Goal: Ask a question

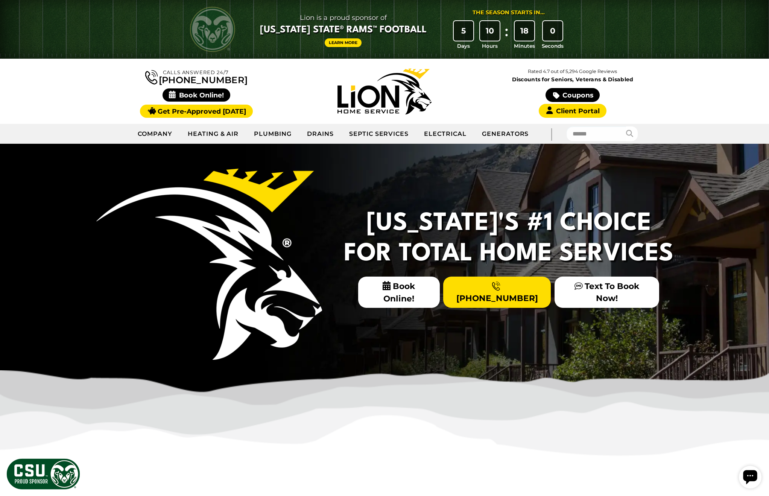
click at [741, 470] on div "Open chat widget" at bounding box center [750, 477] width 23 height 23
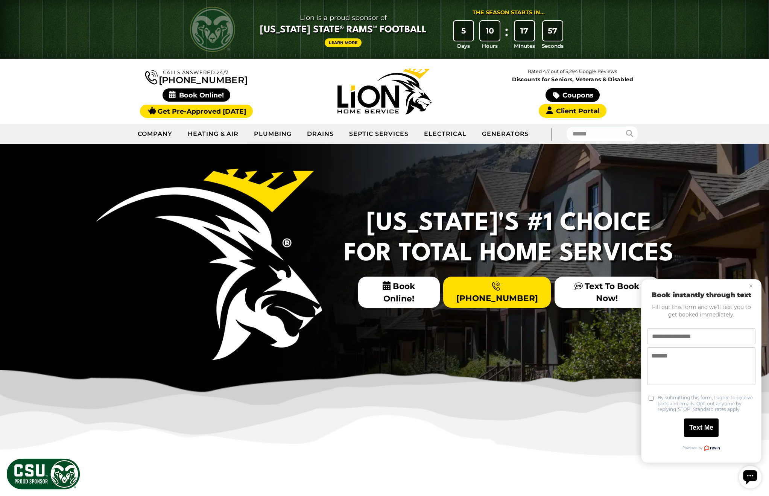
click at [751, 477] on icon "Open chat widget" at bounding box center [750, 477] width 14 height 14
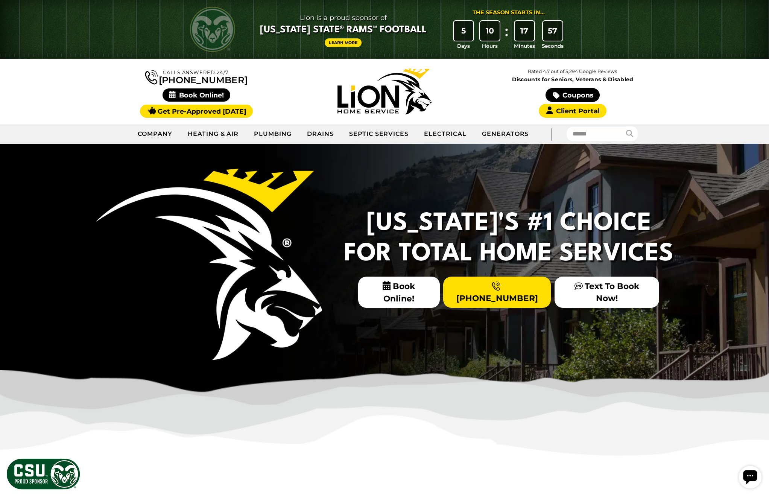
click at [751, 477] on icon "Open chat widget" at bounding box center [750, 477] width 14 height 14
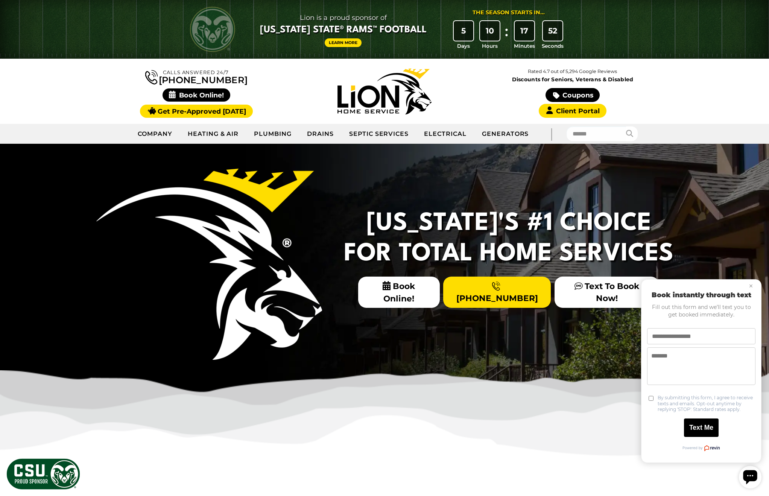
click at [701, 368] on textarea "Message text" at bounding box center [701, 366] width 108 height 38
click at [749, 475] on icon "Open chat widget" at bounding box center [749, 476] width 15 height 15
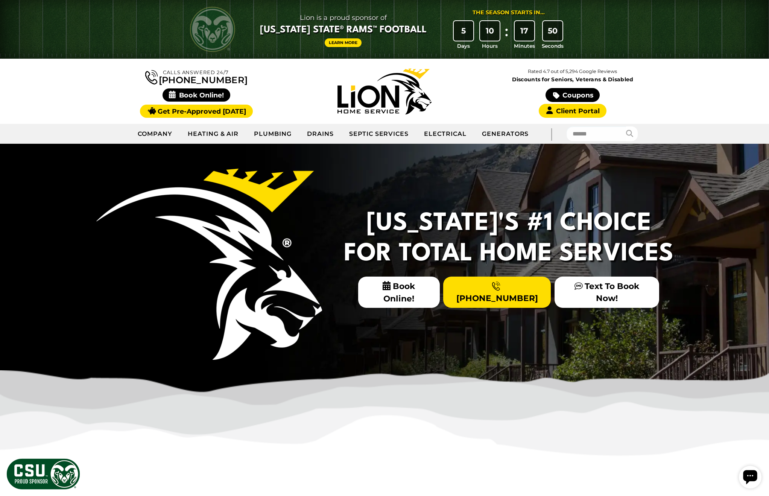
click at [750, 475] on icon "Open chat widget" at bounding box center [749, 476] width 15 height 15
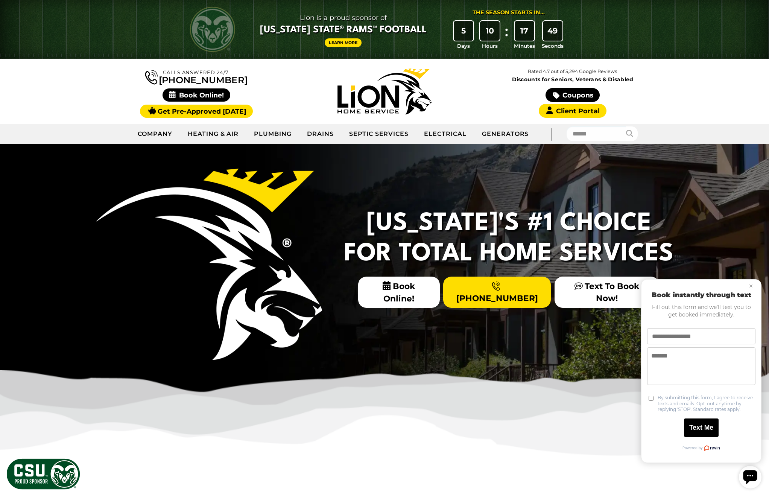
click at [750, 475] on icon "Open chat widget" at bounding box center [749, 476] width 15 height 15
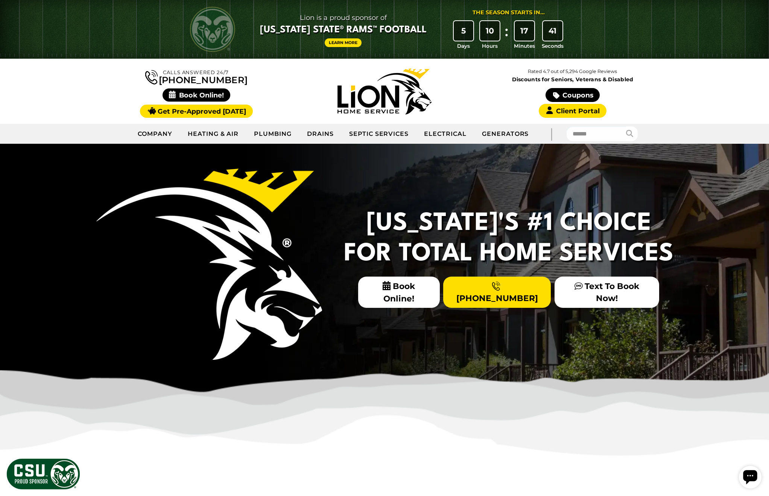
click at [753, 477] on icon "Open chat widget" at bounding box center [750, 477] width 14 height 14
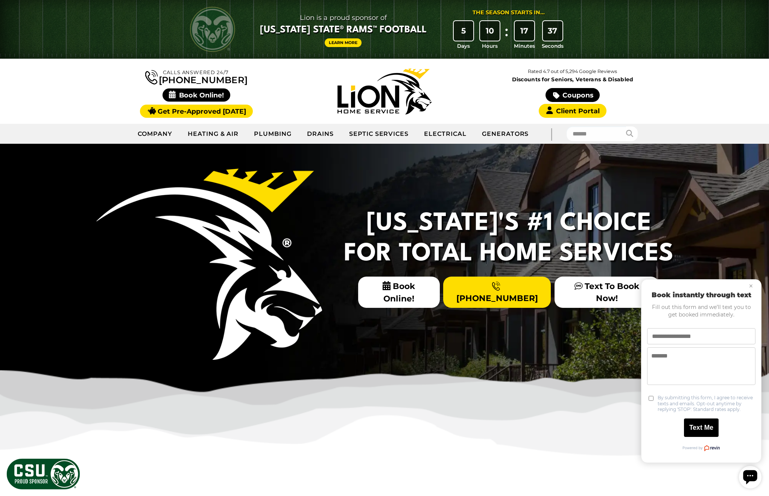
click at [708, 399] on label "By submitting this form, I agree to receive texts and emails. Opt-out anytime b…" at bounding box center [706, 404] width 98 height 18
copy label "By submitting this form, I agree to receive texts and emails. Opt-out anytime b…"
click at [751, 285] on button "×" at bounding box center [750, 285] width 9 height 9
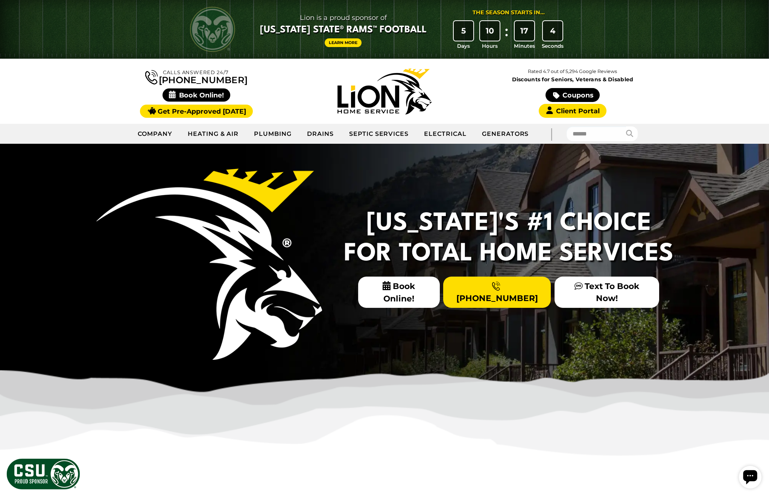
drag, startPoint x: 747, startPoint y: 481, endPoint x: 852, endPoint y: 685, distance: 228.8
click at [749, 481] on icon "Open chat widget" at bounding box center [750, 477] width 14 height 14
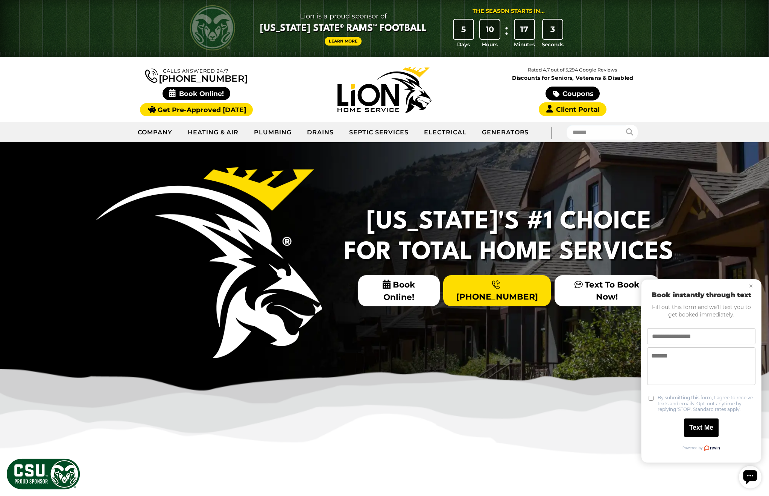
scroll to position [3, 0]
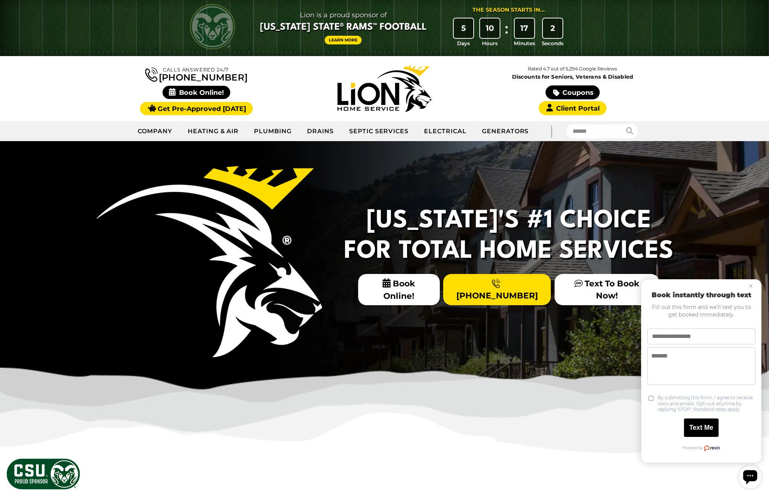
drag, startPoint x: 750, startPoint y: 282, endPoint x: 760, endPoint y: 281, distance: 10.6
click at [750, 282] on button "×" at bounding box center [750, 285] width 9 height 9
